Goal: Information Seeking & Learning: Learn about a topic

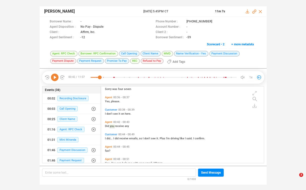
scroll to position [76, 160]
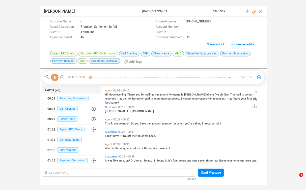
scroll to position [76, 160]
click at [54, 76] on icon at bounding box center [55, 78] width 8 height 8
click at [108, 123] on span "Thank" at bounding box center [109, 123] width 9 height 3
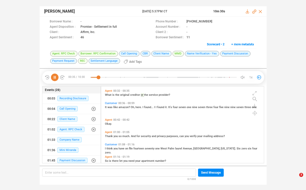
scroll to position [55, 0]
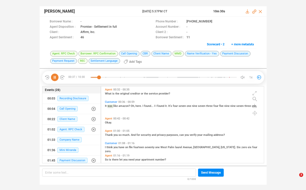
click at [53, 78] on icon at bounding box center [55, 78] width 8 height 8
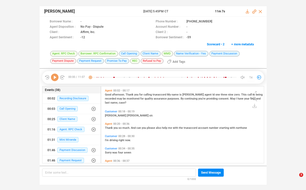
scroll to position [76, 160]
click at [54, 75] on icon at bounding box center [55, 78] width 8 height 8
click at [107, 127] on span "Thank" at bounding box center [109, 127] width 9 height 3
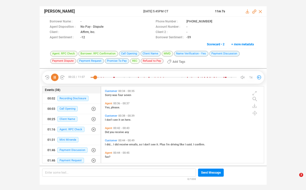
scroll to position [59, 0]
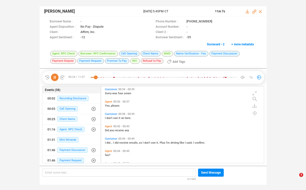
click at [107, 130] on span "Did" at bounding box center [107, 130] width 5 height 3
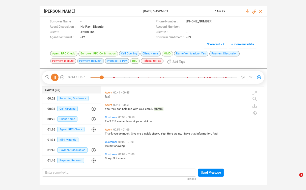
scroll to position [113, 0]
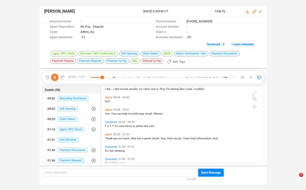
click at [106, 137] on span "Thank" at bounding box center [109, 138] width 9 height 3
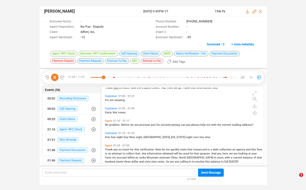
scroll to position [164, 0]
click at [107, 123] on span "No" at bounding box center [107, 124] width 4 height 3
click at [106, 148] on span "Thank" at bounding box center [109, 149] width 9 height 3
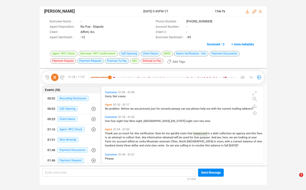
scroll to position [190, 0]
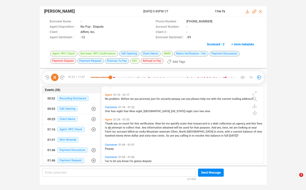
click at [153, 126] on span "information" at bounding box center [154, 127] width 15 height 3
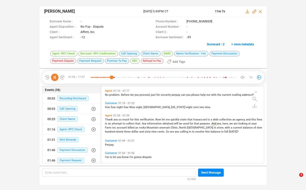
click at [140, 127] on span "rocky" at bounding box center [143, 127] width 8 height 3
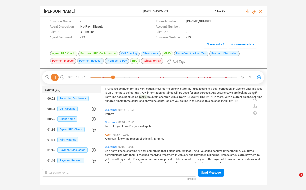
scroll to position [226, 0]
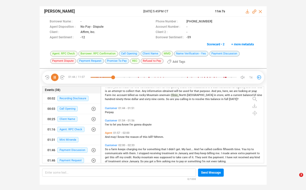
click at [112, 124] on span "to" at bounding box center [111, 124] width 3 height 3
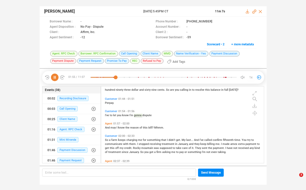
scroll to position [244, 0]
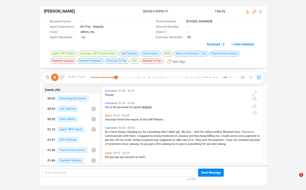
click at [107, 120] on span "And" at bounding box center [108, 119] width 6 height 3
click at [105, 131] on span "So" at bounding box center [107, 131] width 4 height 3
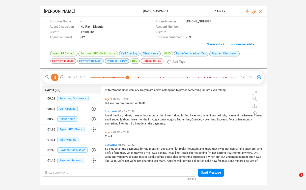
scroll to position [308, 0]
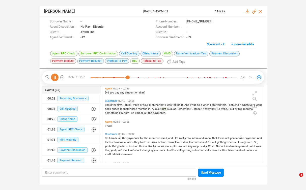
click at [111, 137] on span "made" at bounding box center [114, 138] width 8 height 3
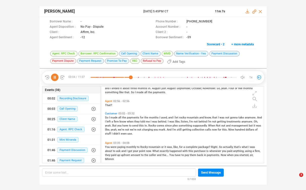
click at [106, 104] on span "That?" at bounding box center [108, 105] width 7 height 3
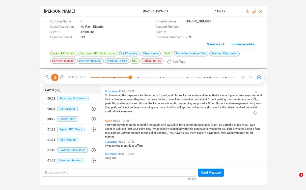
scroll to position [351, 0]
click at [114, 124] on span "were" at bounding box center [113, 124] width 7 height 3
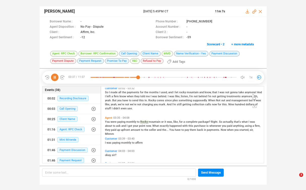
click at [157, 126] on span "What" at bounding box center [155, 125] width 7 height 3
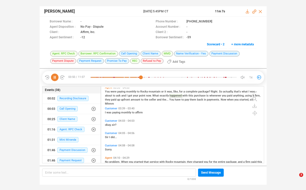
scroll to position [388, 0]
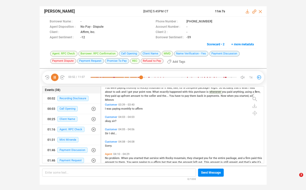
click at [110, 107] on span "was" at bounding box center [109, 108] width 6 height 3
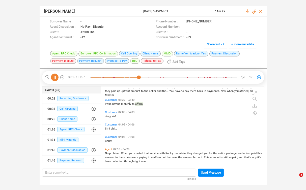
scroll to position [394, 0]
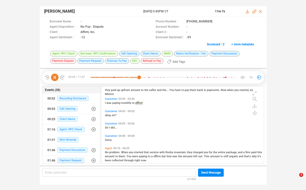
click at [112, 151] on span "problem." at bounding box center [115, 152] width 12 height 3
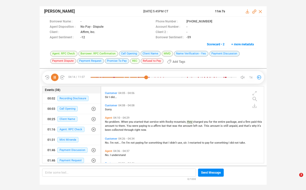
click at [53, 77] on icon at bounding box center [55, 78] width 8 height 8
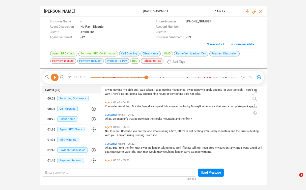
scroll to position [501, 0]
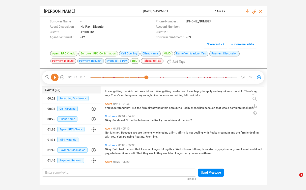
click at [107, 108] on span "You" at bounding box center [108, 107] width 6 height 3
click at [57, 78] on icon at bounding box center [55, 78] width 8 height 8
click at [55, 78] on icon at bounding box center [55, 78] width 8 height 8
click at [53, 76] on icon at bounding box center [55, 78] width 8 height 8
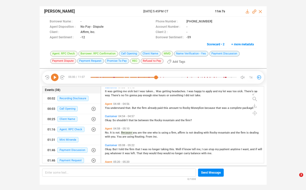
click at [53, 76] on icon at bounding box center [55, 78] width 8 height 8
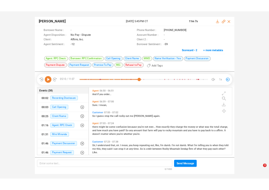
scroll to position [716, 0]
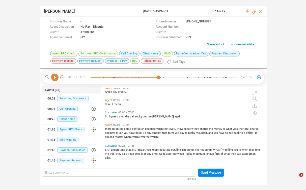
click at [5, 53] on div "Munna Kumar Mishra 24 Jun 2025 @ 5:45PM CT 11m 7s Borrower Name : - Phone Numbe…" at bounding box center [153, 93] width 306 height 186
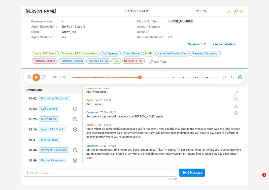
click at [257, 132] on div "Munna Kumar Mishra 24 Jun 2025 @ 5:45PM CT 11m 7s Borrower Name : - Phone Numbe…" at bounding box center [134, 93] width 269 height 186
click at [114, 149] on span "sir." at bounding box center [116, 149] width 5 height 3
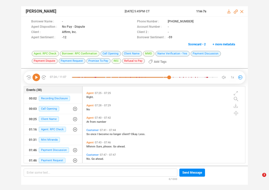
scroll to position [790, 0]
click at [94, 133] on span "once" at bounding box center [94, 133] width 7 height 3
click at [36, 75] on icon at bounding box center [37, 78] width 8 height 8
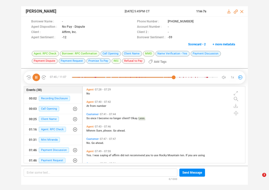
scroll to position [830, 0]
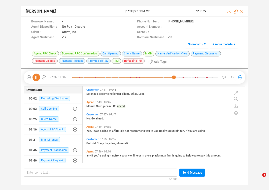
click at [90, 130] on span "Yes." at bounding box center [90, 130] width 6 height 3
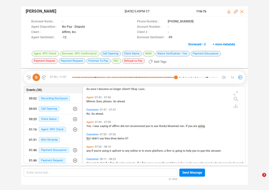
scroll to position [847, 0]
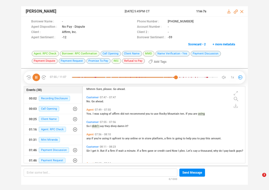
click at [37, 77] on icon at bounding box center [37, 78] width 8 height 8
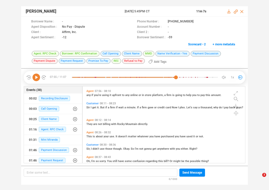
scroll to position [891, 0]
click at [90, 136] on span "This" at bounding box center [90, 135] width 6 height 3
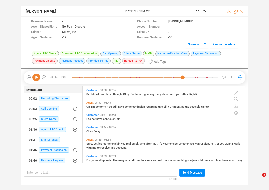
scroll to position [945, 0]
click at [89, 143] on span "Sure." at bounding box center [90, 143] width 7 height 3
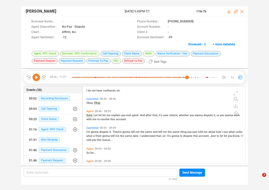
scroll to position [1001, 0]
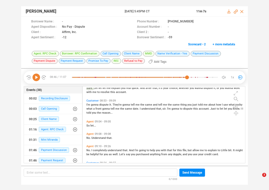
click at [89, 151] on span "No." at bounding box center [89, 150] width 5 height 3
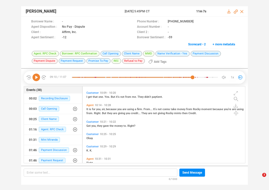
scroll to position [1171, 0]
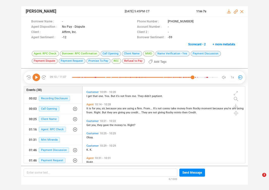
click at [110, 108] on span "because" at bounding box center [111, 108] width 11 height 3
click at [35, 76] on icon at bounding box center [37, 78] width 8 height 8
click at [89, 124] on span "Got" at bounding box center [89, 125] width 5 height 3
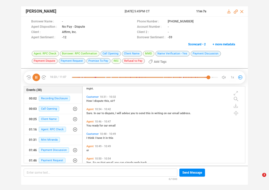
scroll to position [1245, 0]
click at [103, 113] on span "to" at bounding box center [103, 112] width 3 height 3
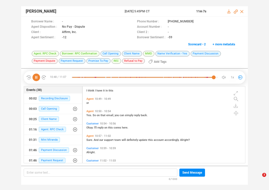
scroll to position [1293, 0]
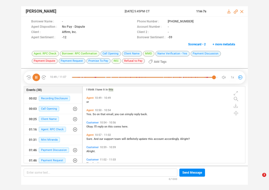
click at [89, 139] on span "Sure." at bounding box center [90, 138] width 7 height 3
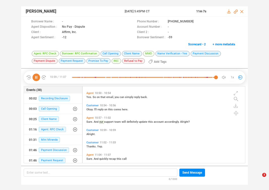
scroll to position [1316, 0]
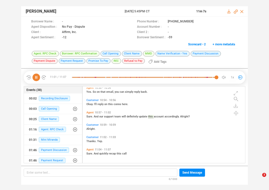
click at [36, 78] on icon at bounding box center [37, 78] width 8 height 8
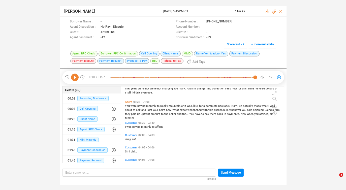
scroll to position [370, 0]
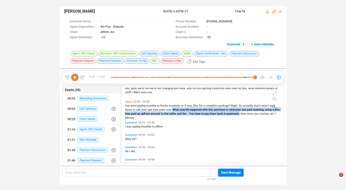
drag, startPoint x: 173, startPoint y: 110, endPoint x: 238, endPoint y: 115, distance: 65.0
click at [238, 115] on span "You were paying monthly to Rocky mountain or it was, like, for a complete packa…" at bounding box center [202, 111] width 155 height 15
copy span "What exactly happened with this purchase is whenever you paid anything, using a…"
click at [306, 128] on div "Munna Kumar Mishra 24 Jun 2025 @ 5:45PM CT 11m 7s Borrower Name : - Phone Numbe…" at bounding box center [173, 93] width 346 height 186
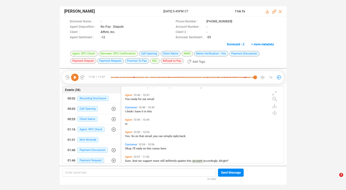
scroll to position [1316, 0]
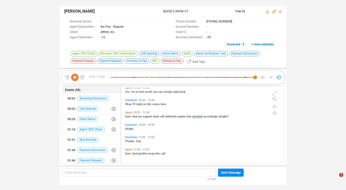
click at [306, 104] on div "Munna Kumar Mishra 24 Jun 2025 @ 5:45PM CT 11m 7s Borrower Name : - Phone Numbe…" at bounding box center [173, 93] width 346 height 186
